Goal: Find specific page/section: Find specific page/section

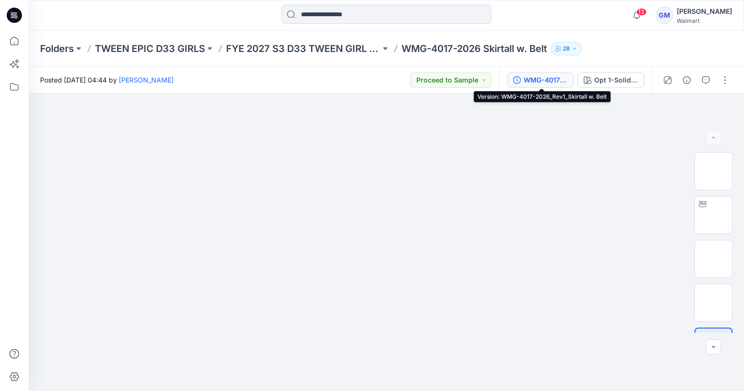
click at [566, 82] on div "WMG-4017-2026_Rev1_Skirtall w. Belt" at bounding box center [546, 80] width 44 height 10
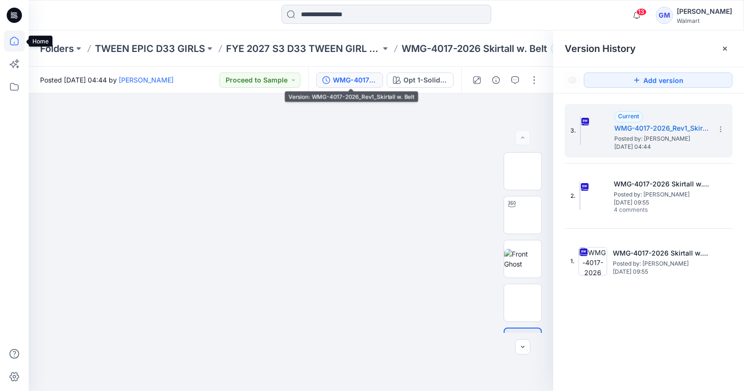
click at [7, 43] on icon at bounding box center [14, 41] width 21 height 21
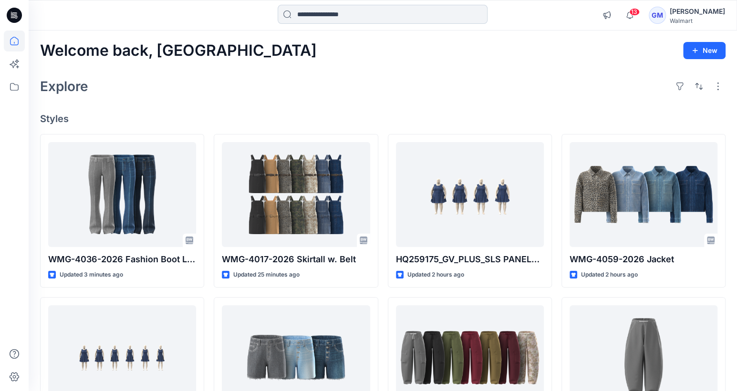
click at [346, 19] on input at bounding box center [383, 14] width 210 height 19
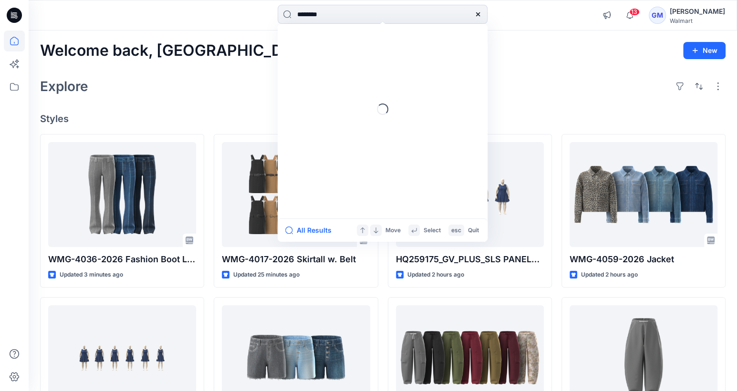
type input "*********"
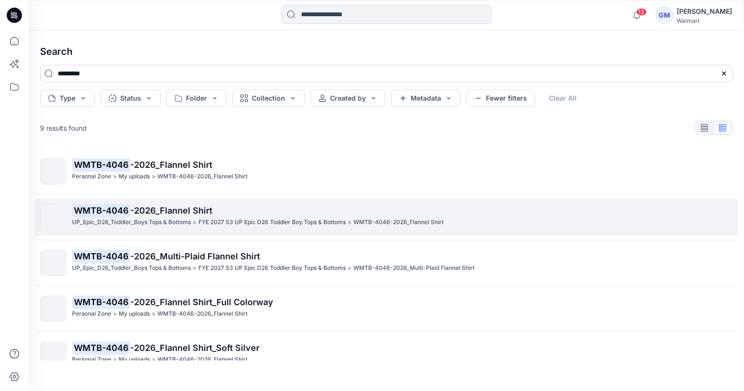
click at [262, 206] on p "WMTB-4046 -2026_Flannel Shirt" at bounding box center [402, 210] width 660 height 13
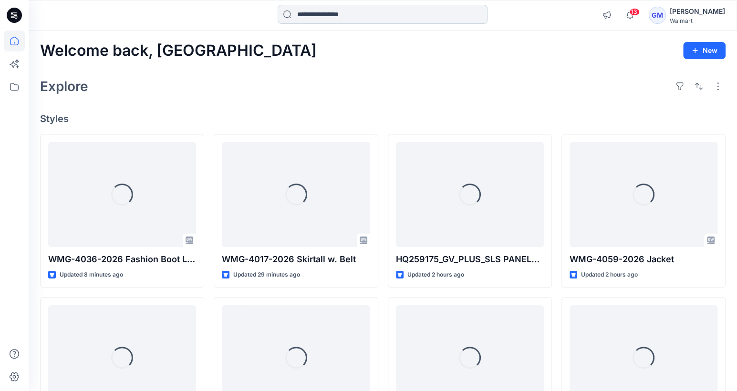
click at [317, 20] on input at bounding box center [383, 14] width 210 height 19
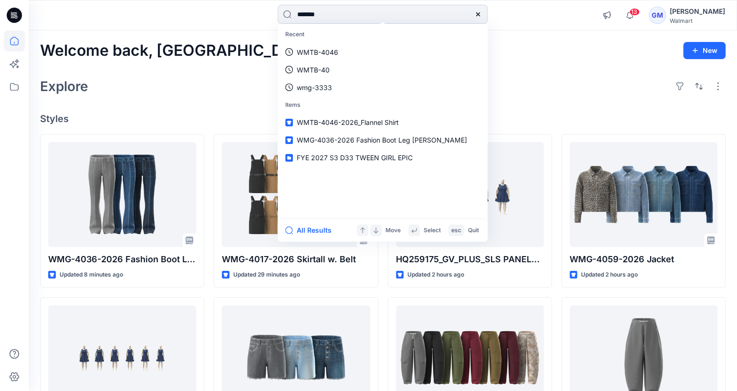
type input "********"
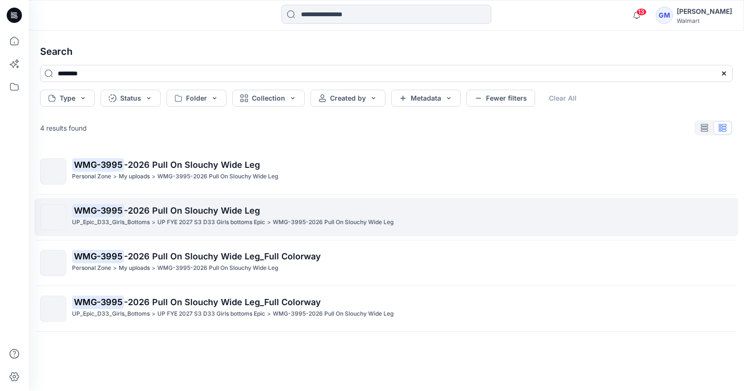
click at [288, 205] on p "WMG-3995 -2026 Pull On Slouchy Wide Leg" at bounding box center [402, 210] width 660 height 13
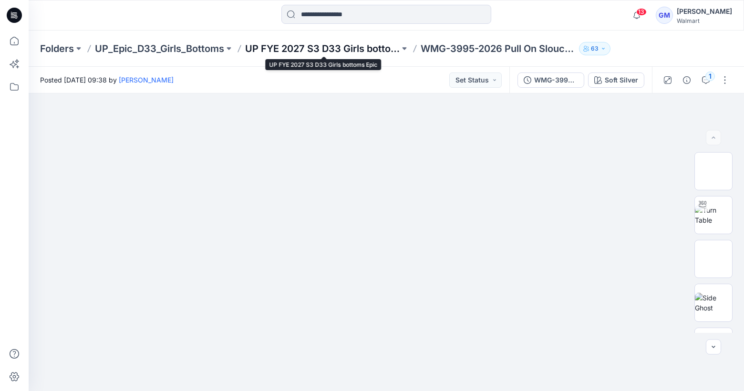
click at [333, 44] on p "UP FYE 2027 S3 D33 Girls bottoms Epic" at bounding box center [322, 48] width 155 height 13
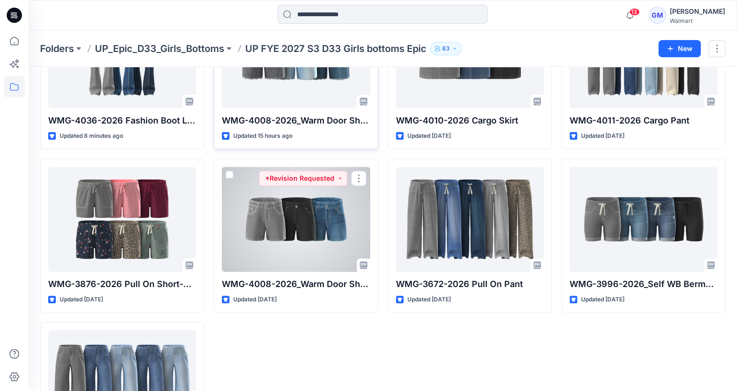
scroll to position [206, 0]
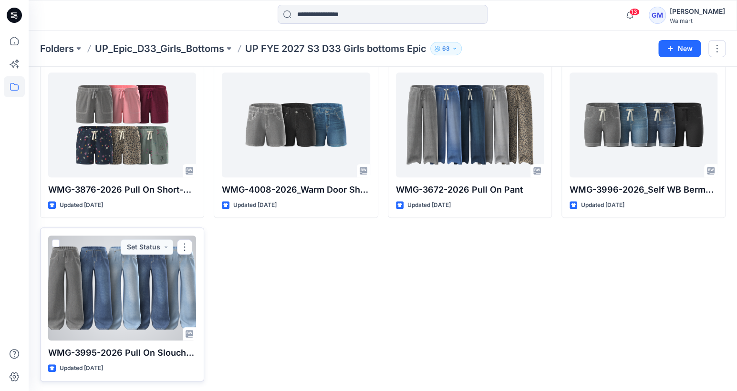
click at [143, 267] on div at bounding box center [122, 288] width 148 height 105
